Goal: Task Accomplishment & Management: Manage account settings

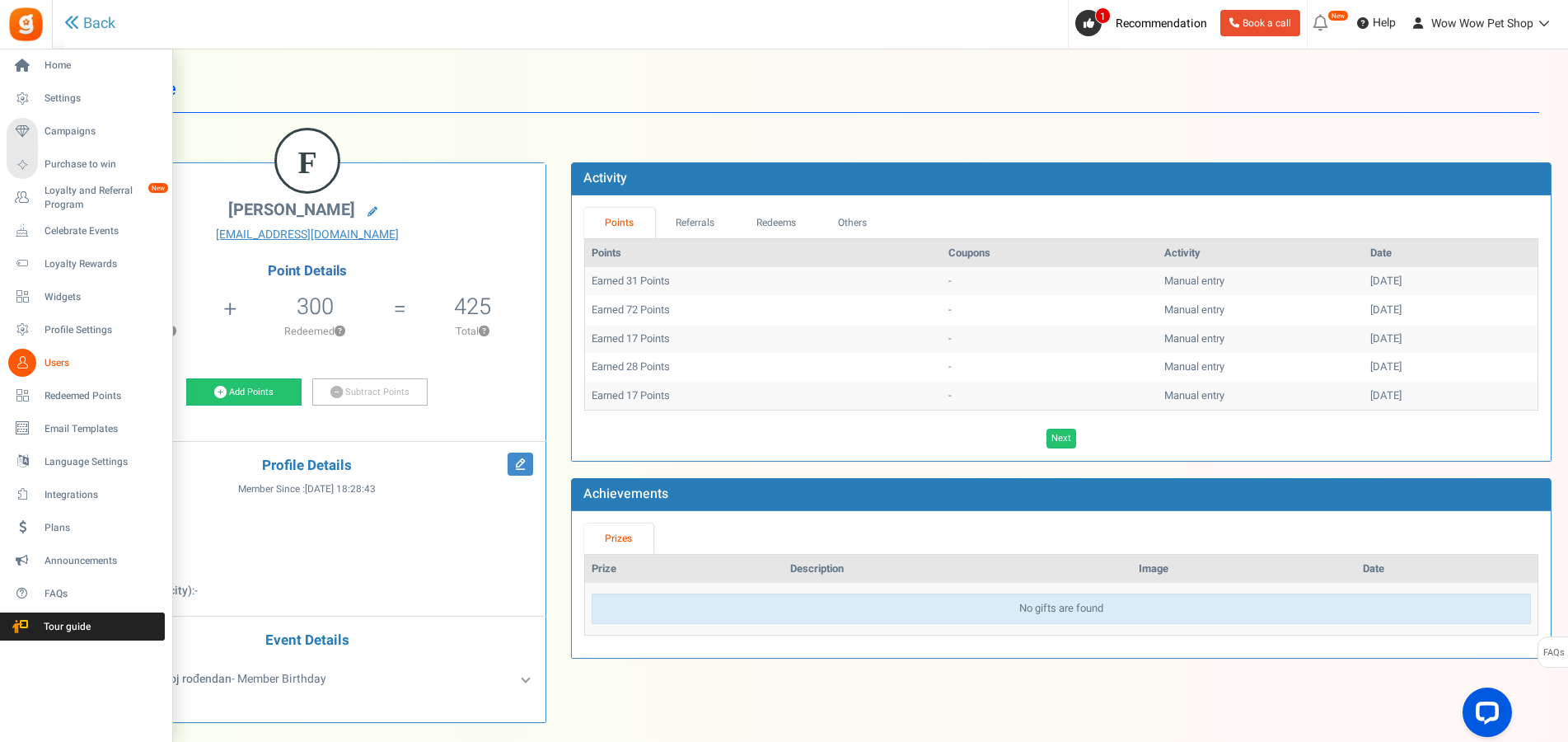
click at [44, 360] on span "Users" at bounding box center [101, 363] width 115 height 14
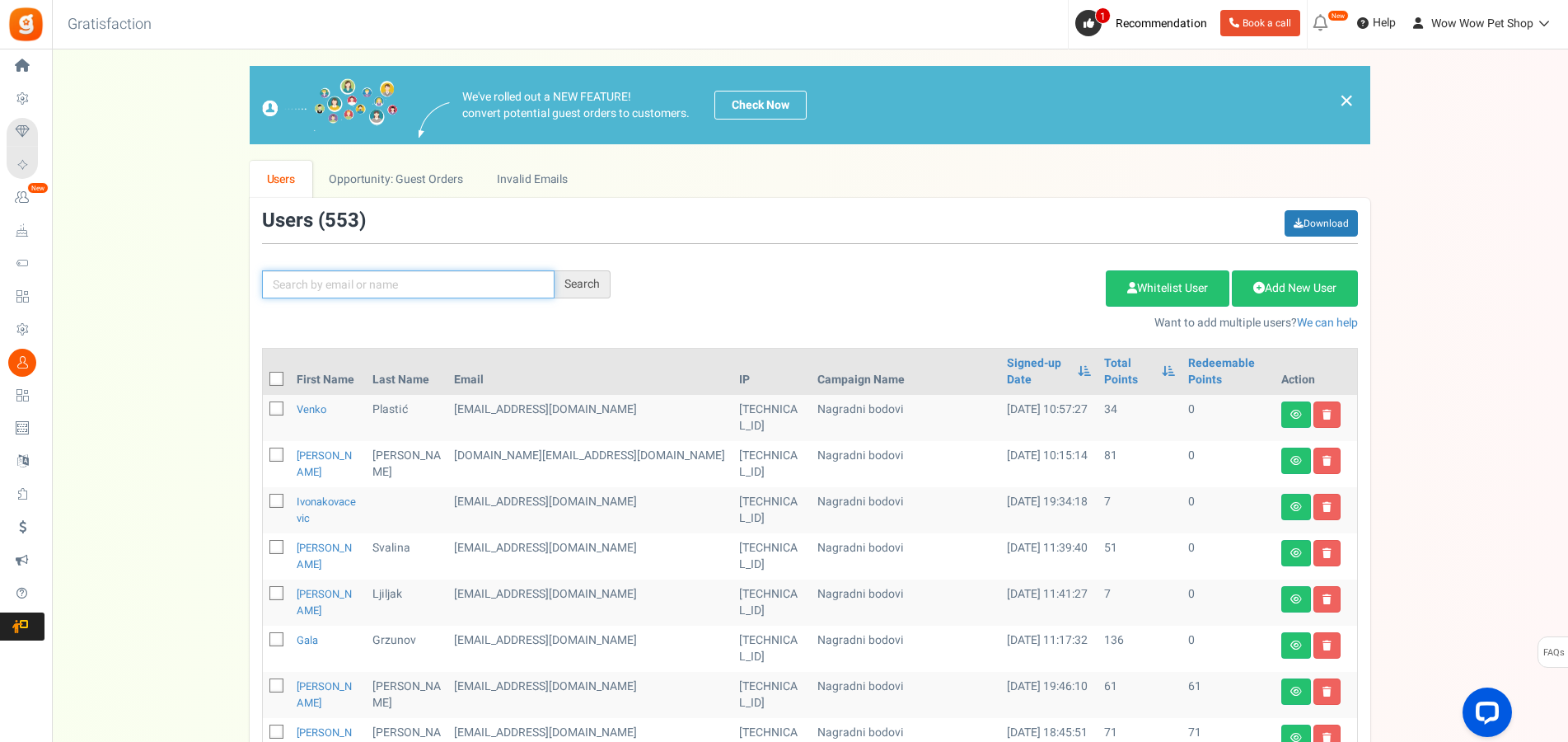
click at [304, 291] on input "text" at bounding box center [408, 284] width 293 height 28
type input "[PERSON_NAME]"
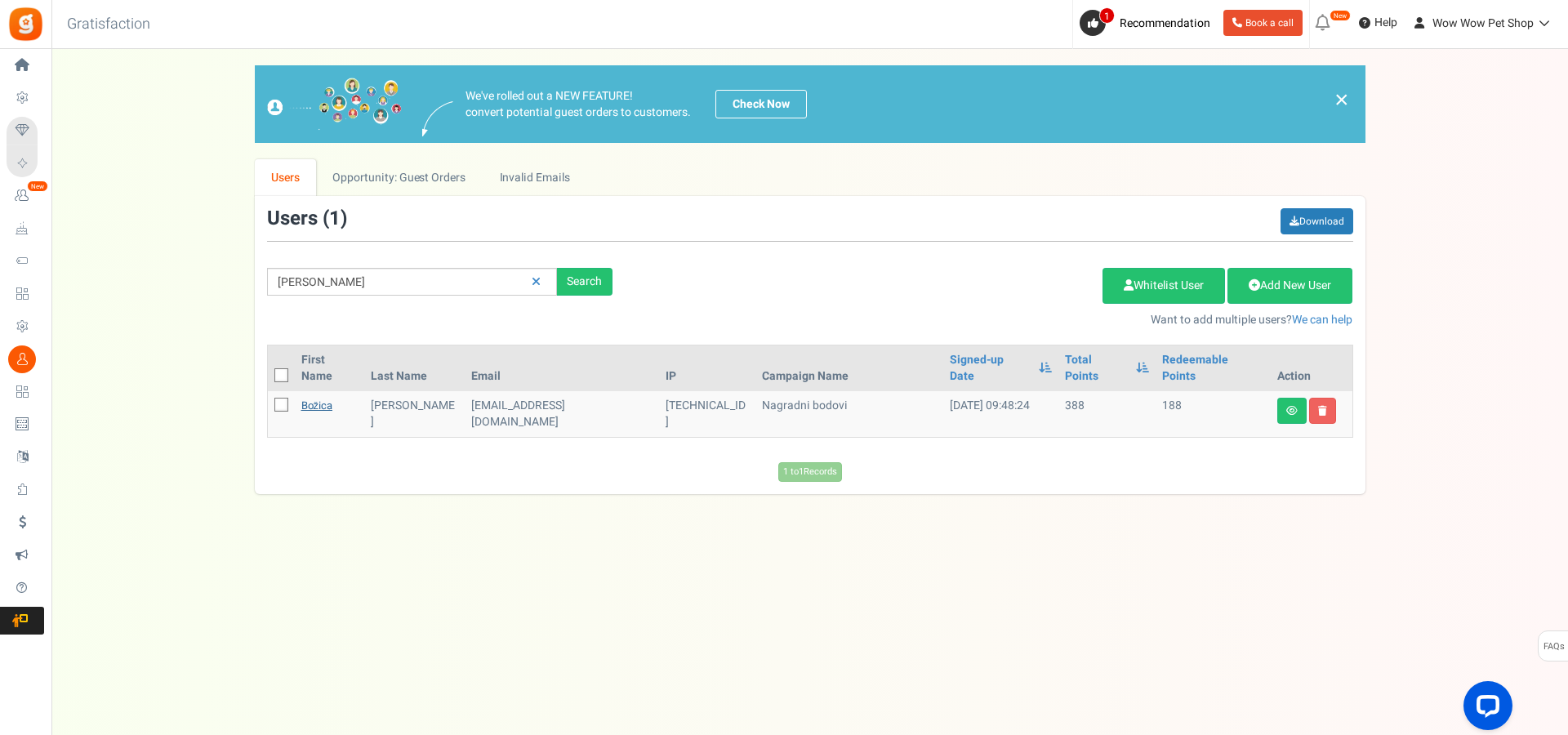
click at [313, 398] on link "Božica" at bounding box center [317, 405] width 32 height 15
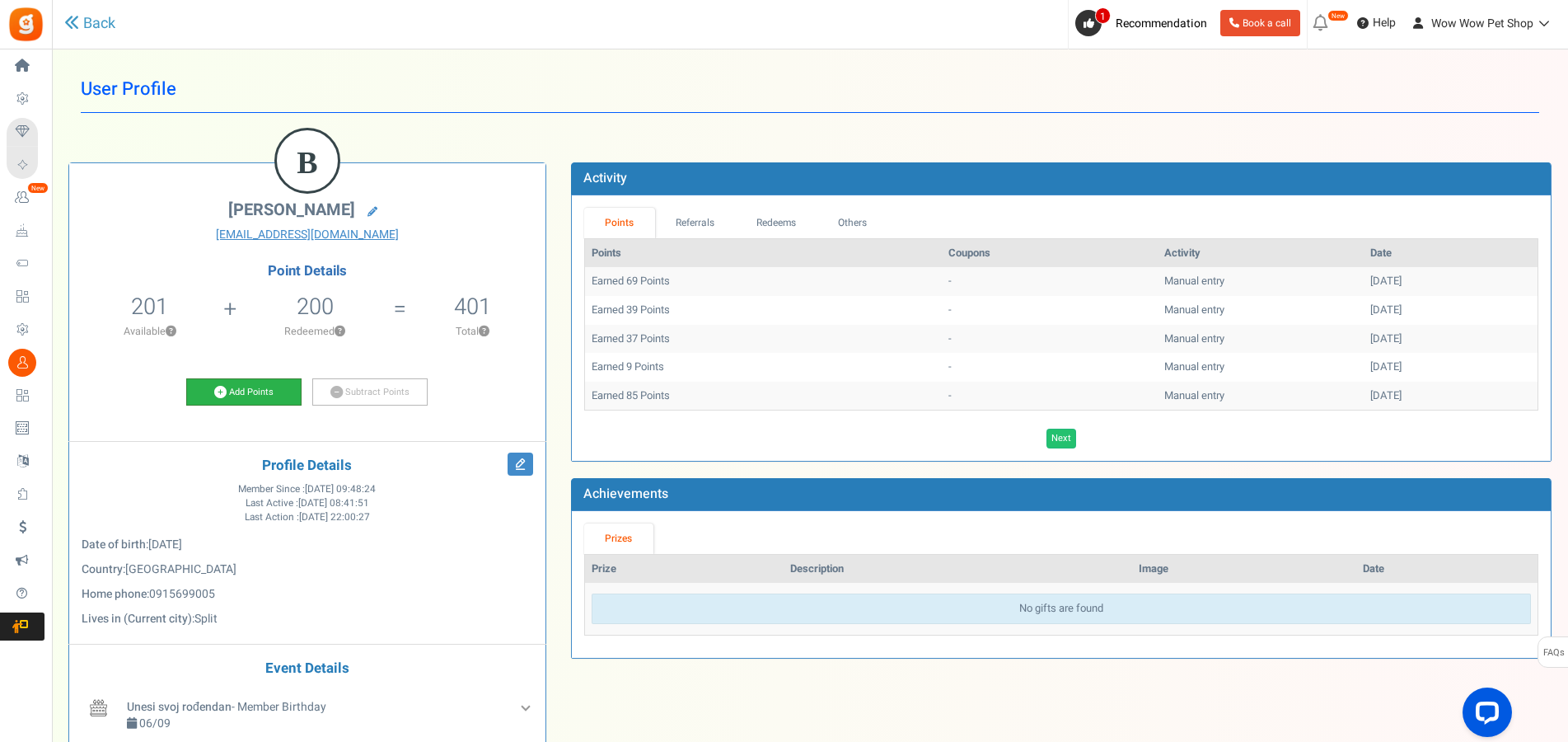
click at [265, 395] on link "Add Points" at bounding box center [244, 392] width 115 height 28
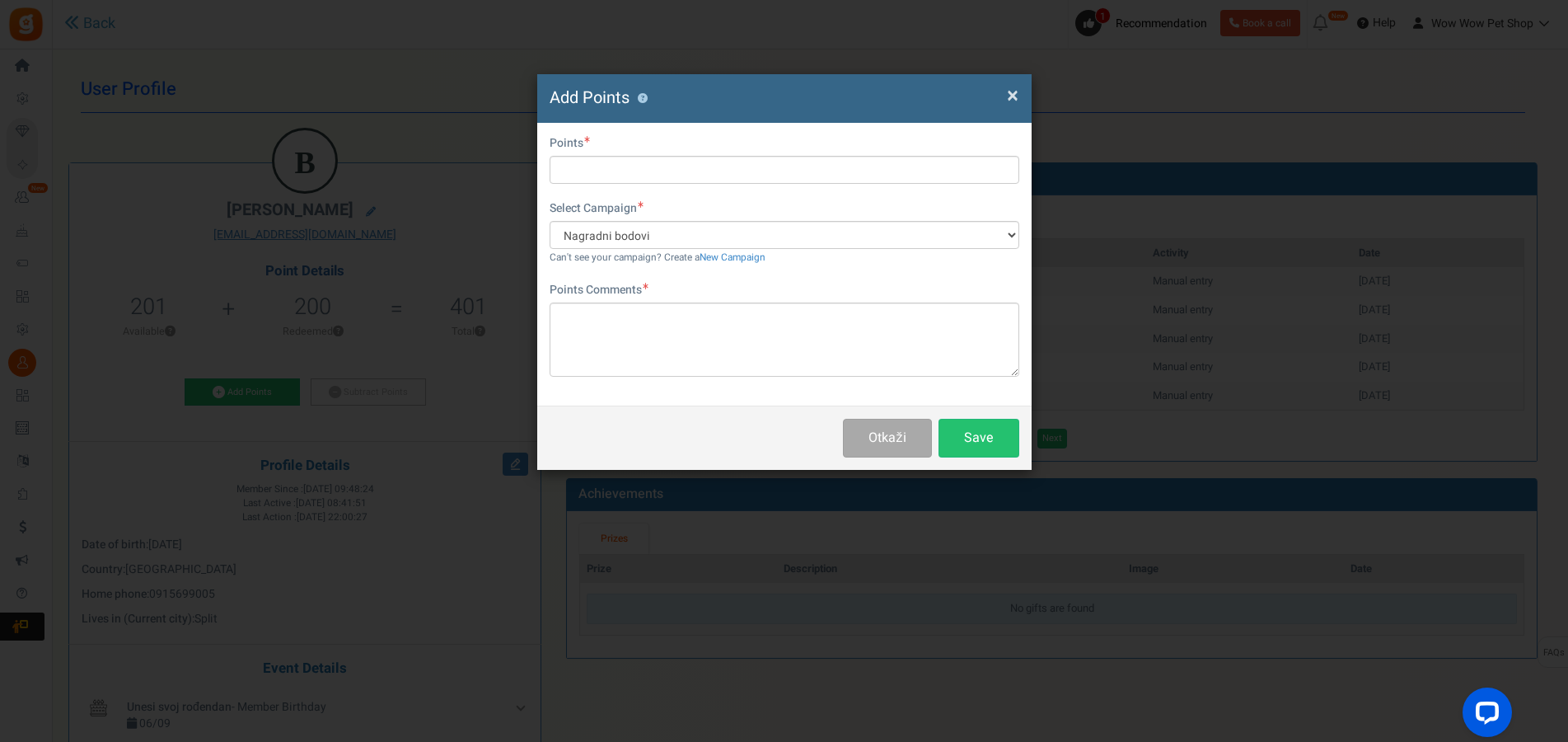
click at [598, 149] on div "Do you want to give Extra Points ? Yes No" at bounding box center [784, 146] width 470 height 21
click at [602, 163] on input "text" at bounding box center [784, 170] width 470 height 28
type input "61"
click at [657, 326] on textarea at bounding box center [784, 340] width 470 height 75
paste textarea "1292"
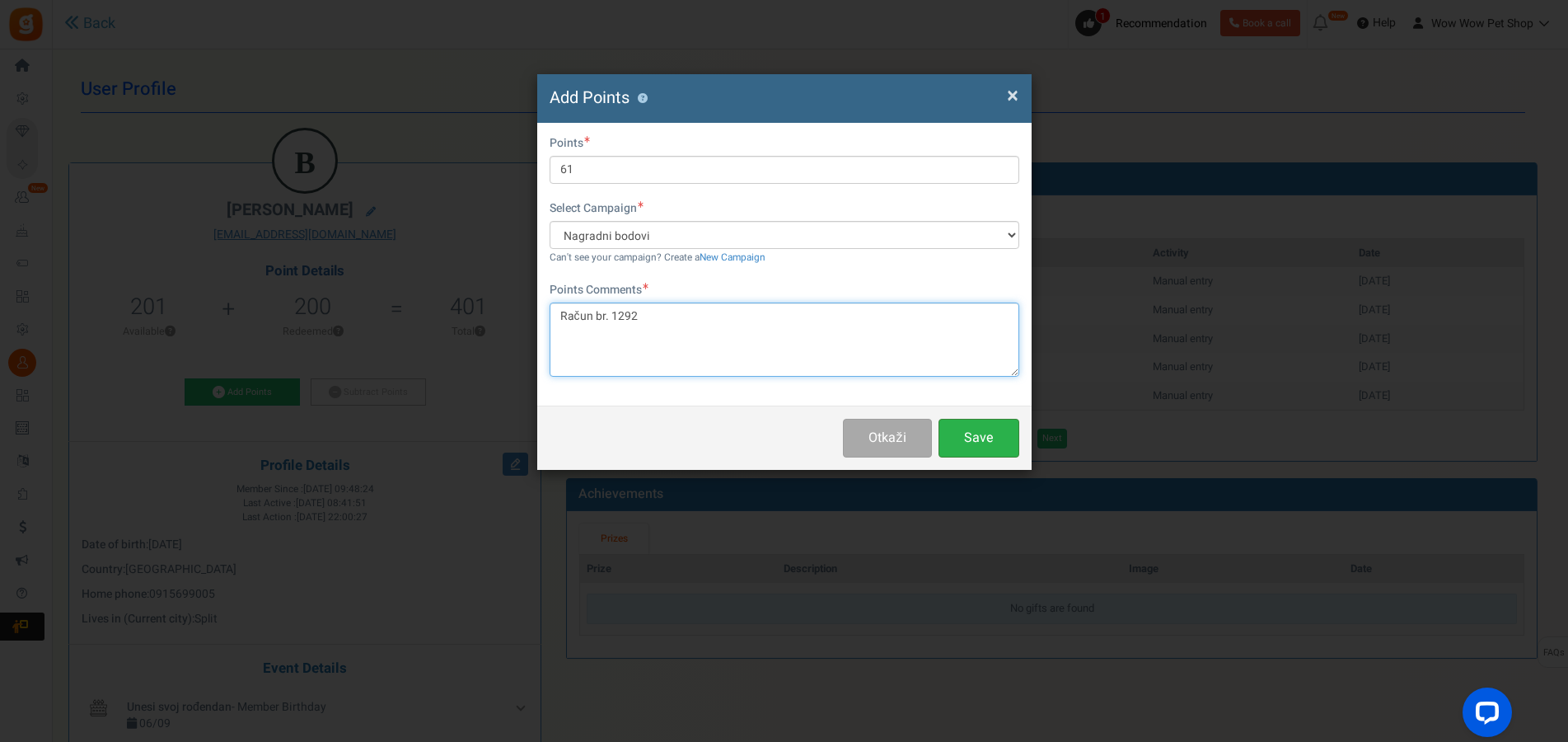
type textarea "Račun br. 1292"
click at [1000, 426] on button "Save" at bounding box center [979, 438] width 81 height 39
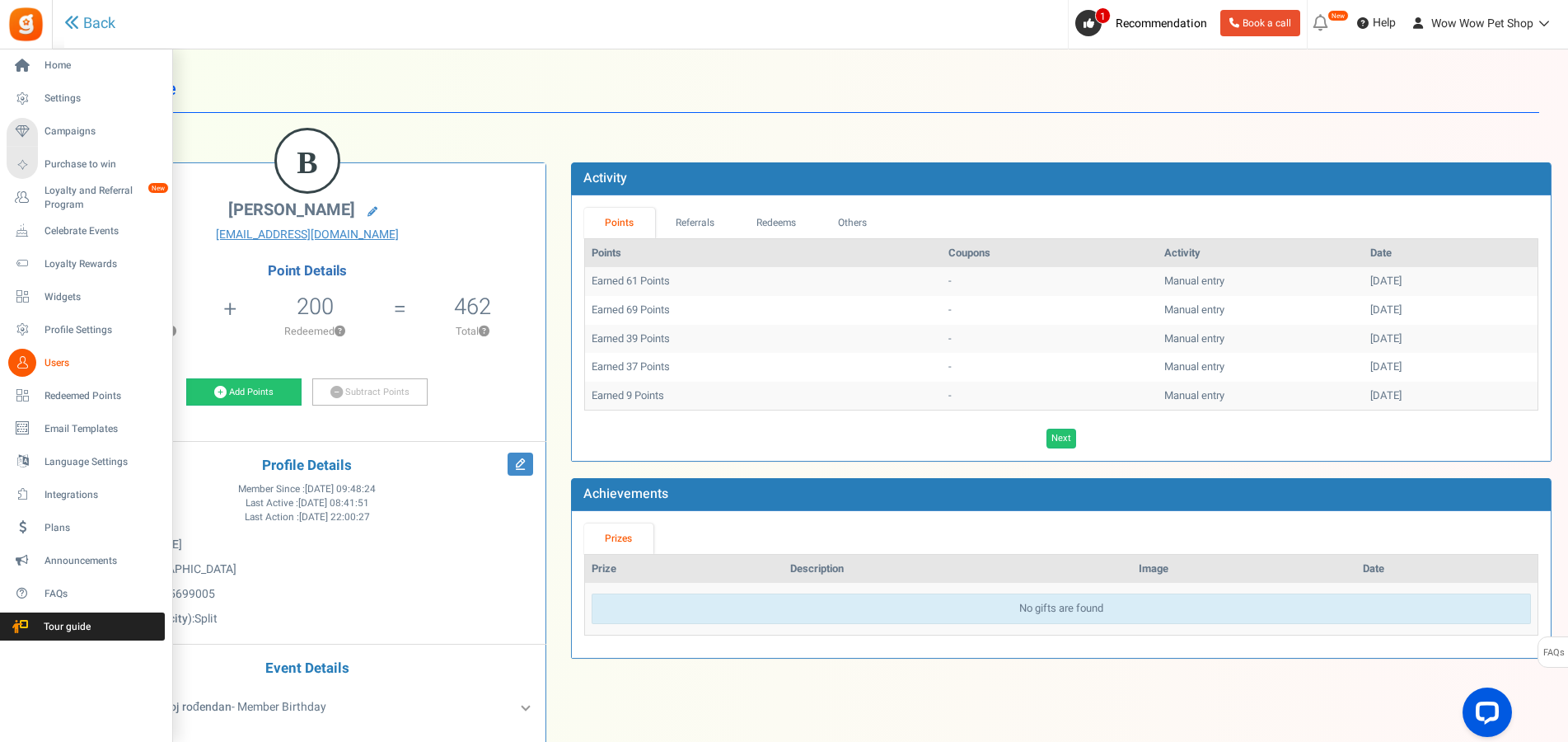
click at [62, 362] on span "Users" at bounding box center [101, 363] width 115 height 14
